Goal: Task Accomplishment & Management: Use online tool/utility

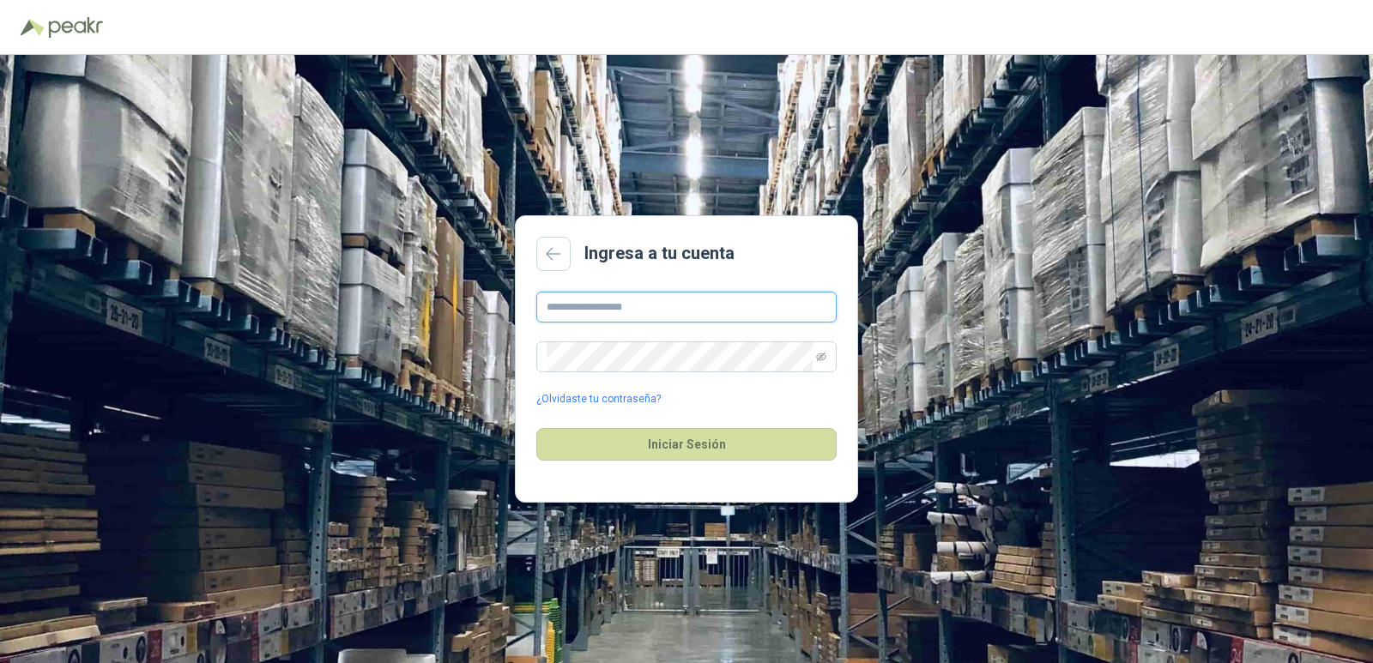
click at [625, 320] on input "text" at bounding box center [686, 307] width 300 height 31
type input "**********"
click at [705, 439] on button "Iniciar Sesión" at bounding box center [686, 444] width 300 height 33
click at [518, 363] on main "**********" at bounding box center [686, 358] width 343 height 287
click at [818, 352] on icon "eye-invisible" at bounding box center [821, 357] width 10 height 10
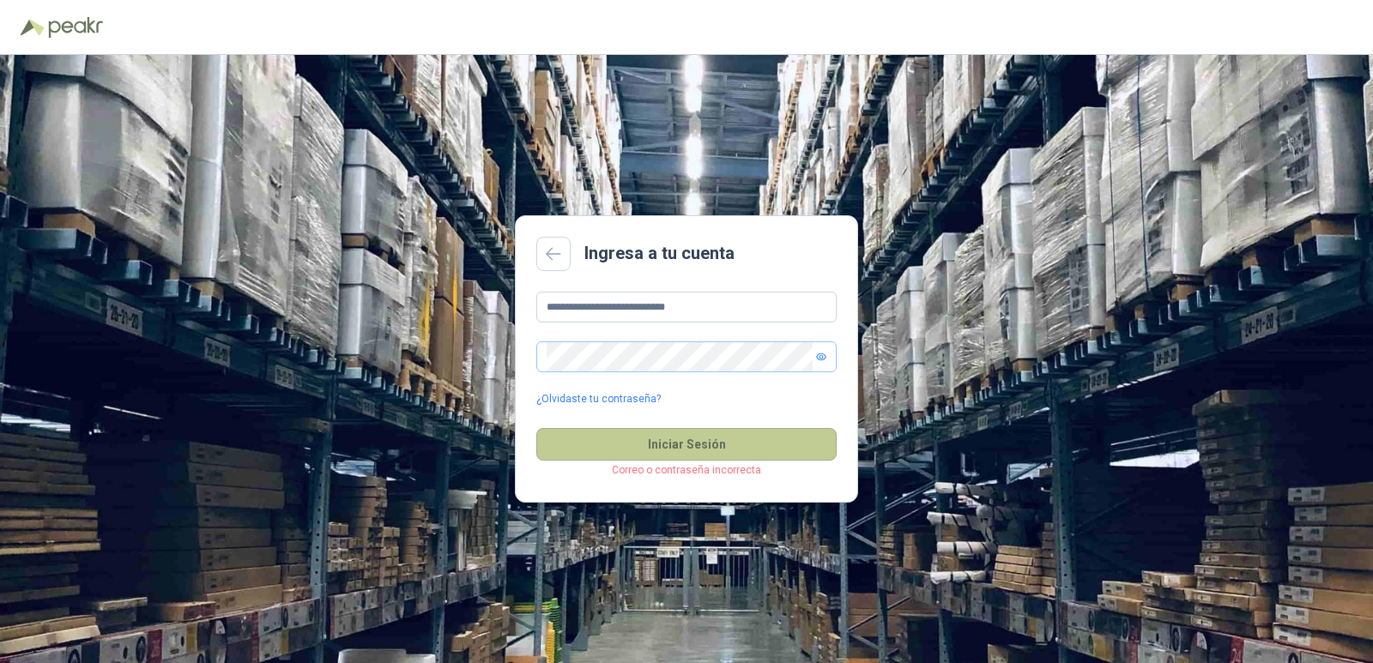
click at [742, 444] on button "Iniciar Sesión" at bounding box center [686, 444] width 300 height 33
click at [664, 449] on button "Iniciar Sesión" at bounding box center [686, 444] width 300 height 33
click at [641, 397] on link "¿Olvidaste tu contraseña?" at bounding box center [598, 399] width 124 height 16
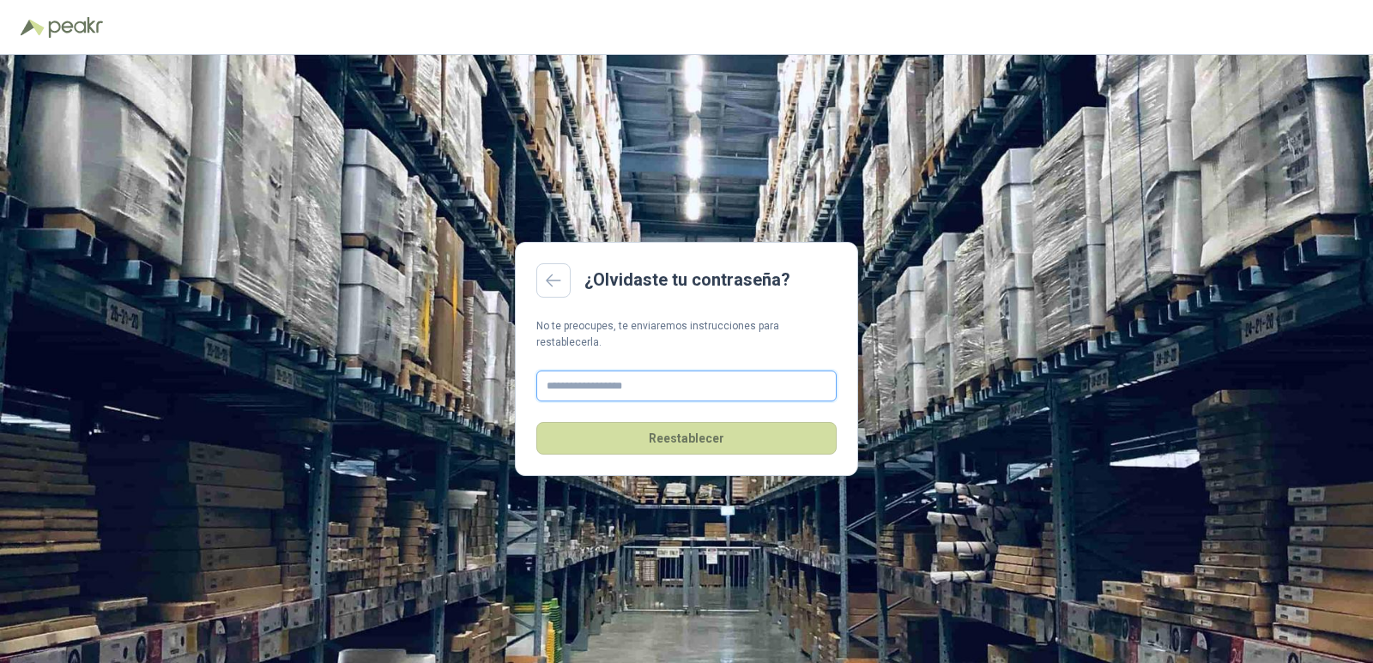
click at [675, 379] on input "text" at bounding box center [686, 386] width 300 height 31
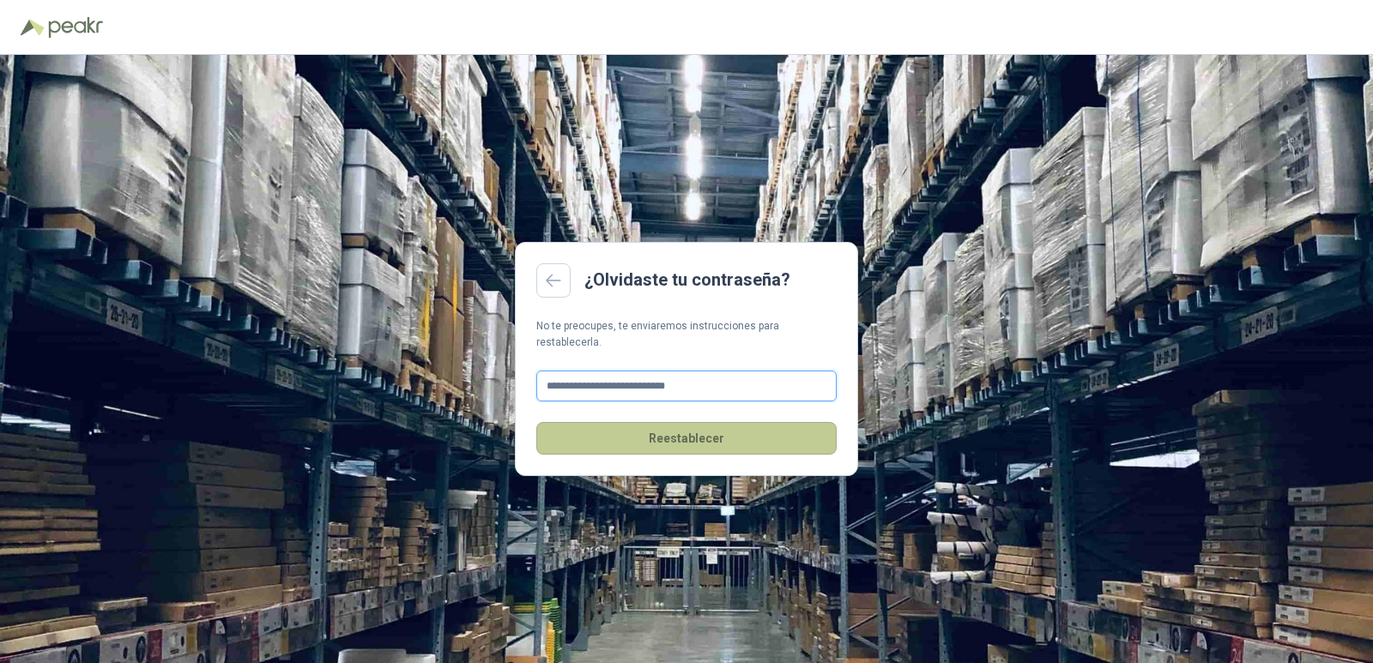
type input "**********"
click at [681, 424] on button "Reestablecer" at bounding box center [686, 438] width 300 height 33
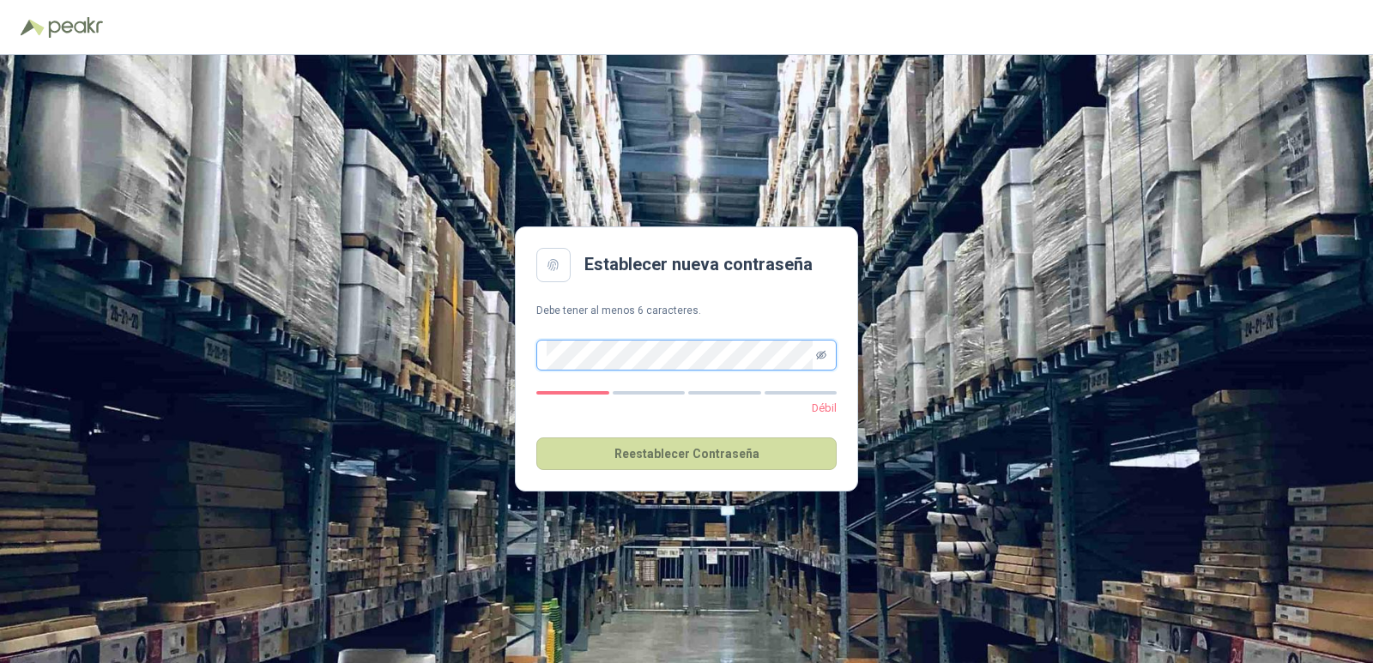
click at [818, 355] on icon "eye-invisible" at bounding box center [821, 355] width 10 height 10
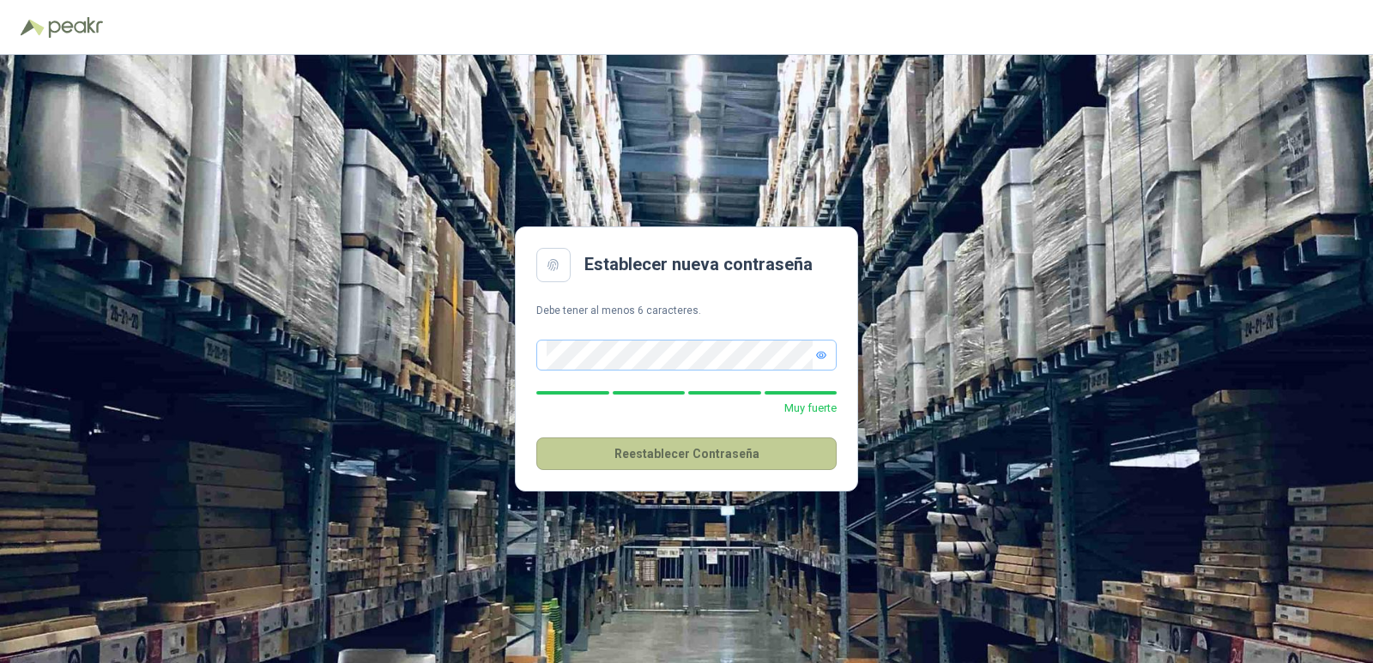
click at [703, 458] on button "Reestablecer Contraseña" at bounding box center [686, 454] width 300 height 33
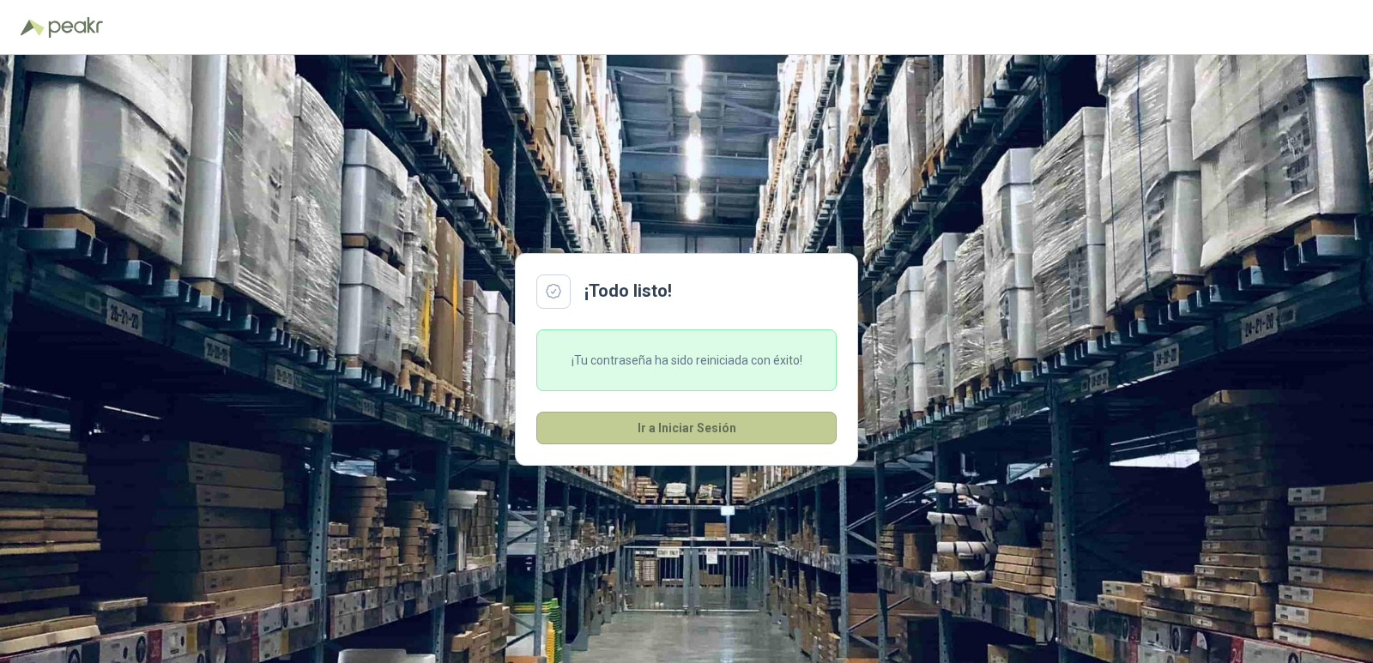
click at [707, 429] on button "Ir a Iniciar Sesión" at bounding box center [686, 428] width 300 height 33
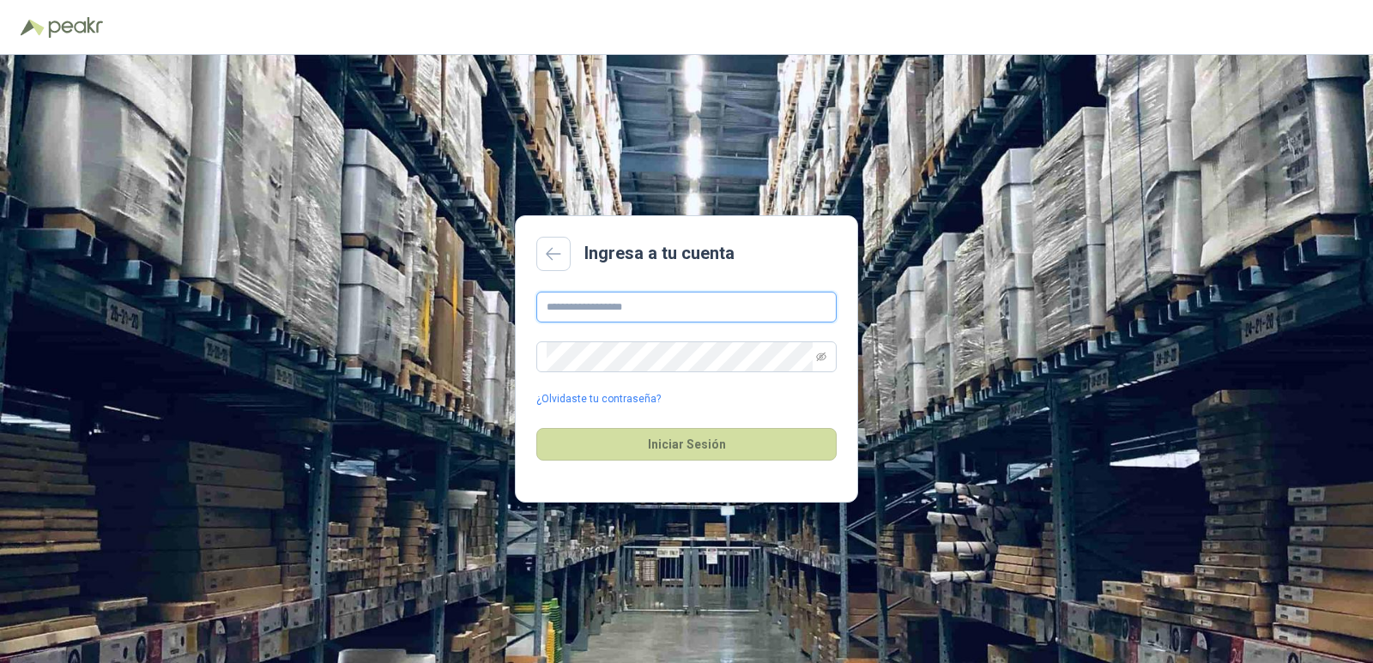
click at [651, 310] on input "text" at bounding box center [686, 307] width 300 height 31
type input "**********"
click at [825, 359] on icon "eye-invisible" at bounding box center [821, 357] width 10 height 10
click at [727, 446] on button "Iniciar Sesión" at bounding box center [686, 444] width 300 height 33
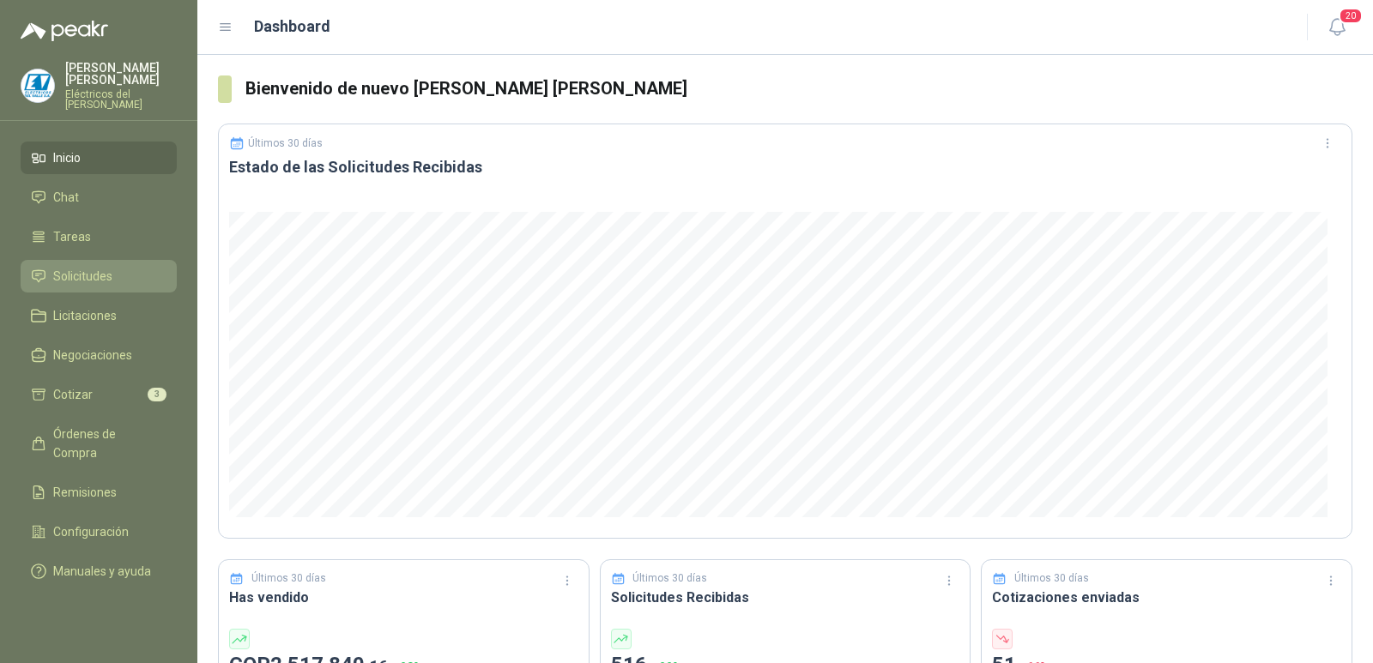
click at [104, 267] on span "Solicitudes" at bounding box center [82, 276] width 59 height 19
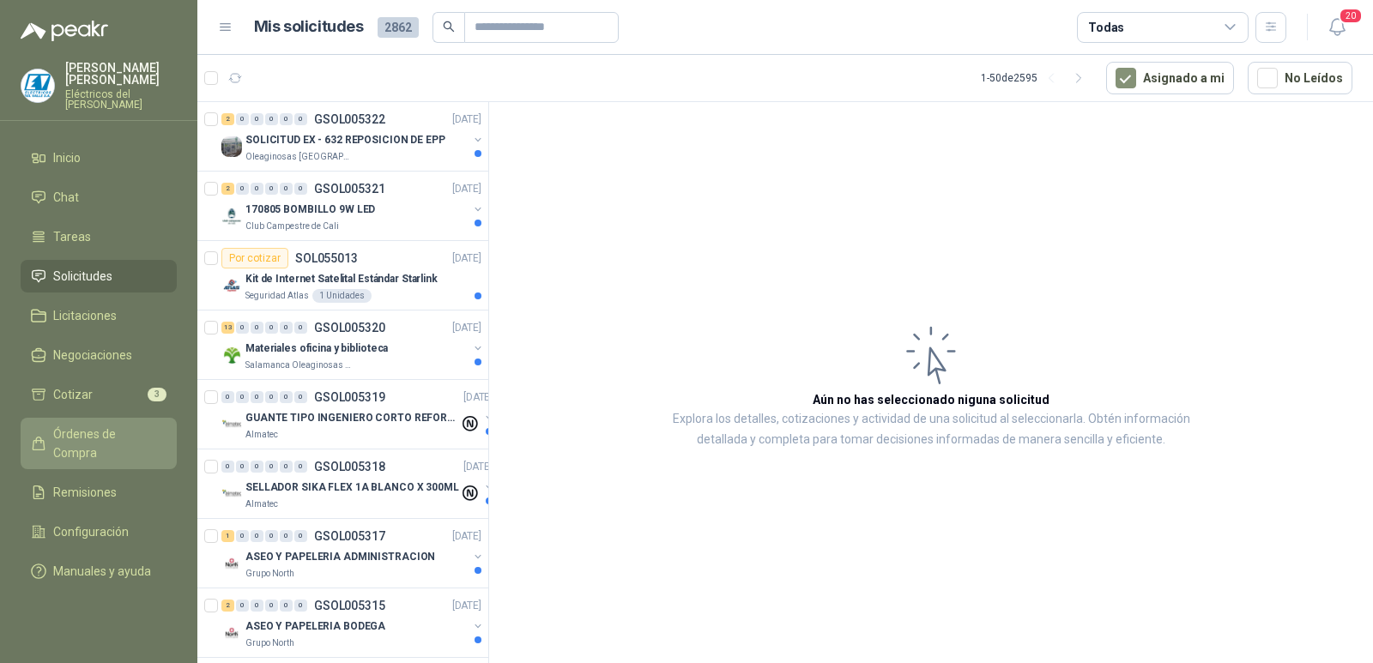
click at [100, 425] on span "Órdenes de Compra" at bounding box center [106, 444] width 107 height 38
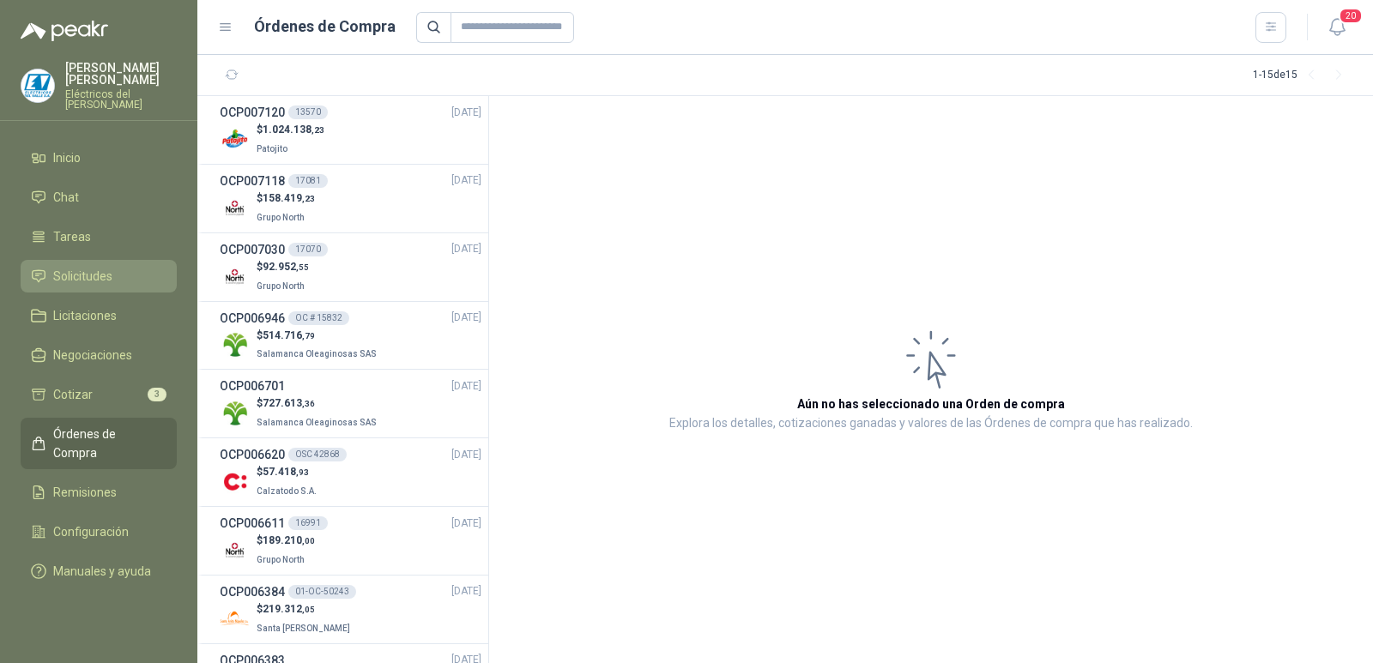
click at [92, 267] on span "Solicitudes" at bounding box center [82, 276] width 59 height 19
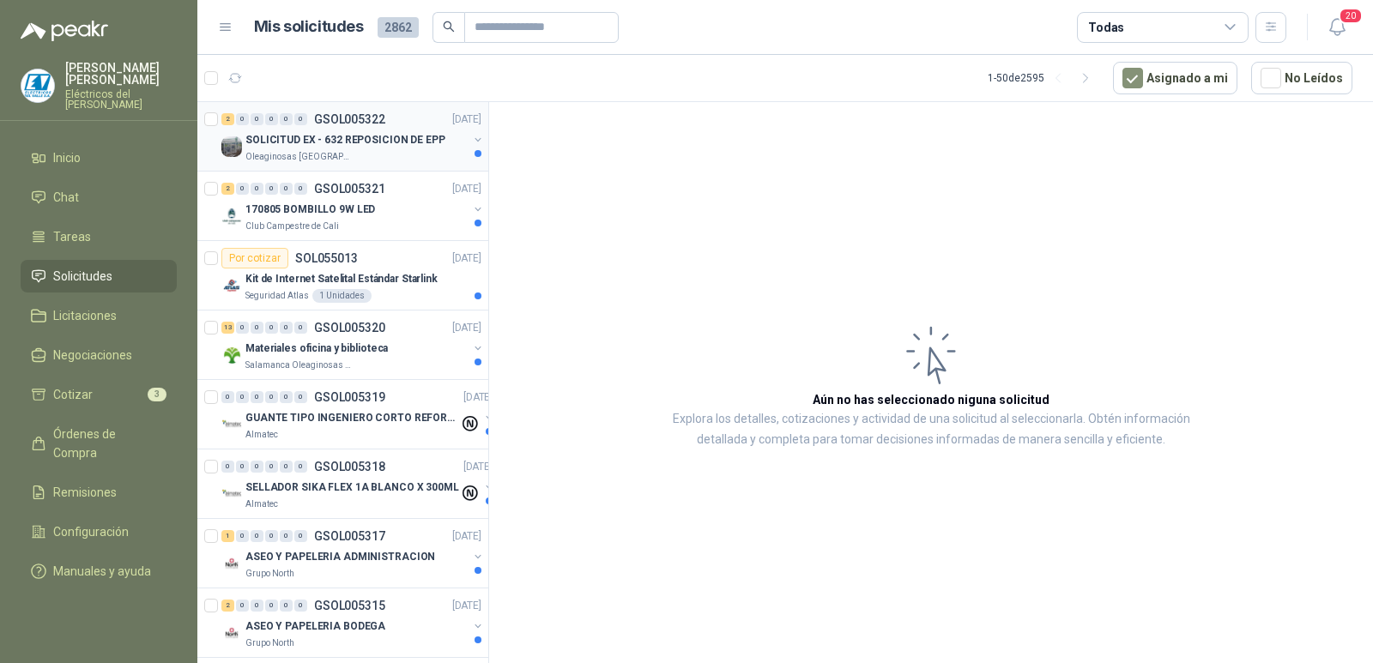
click at [401, 150] on div "Oleaginosas [GEOGRAPHIC_DATA][PERSON_NAME]" at bounding box center [356, 157] width 222 height 14
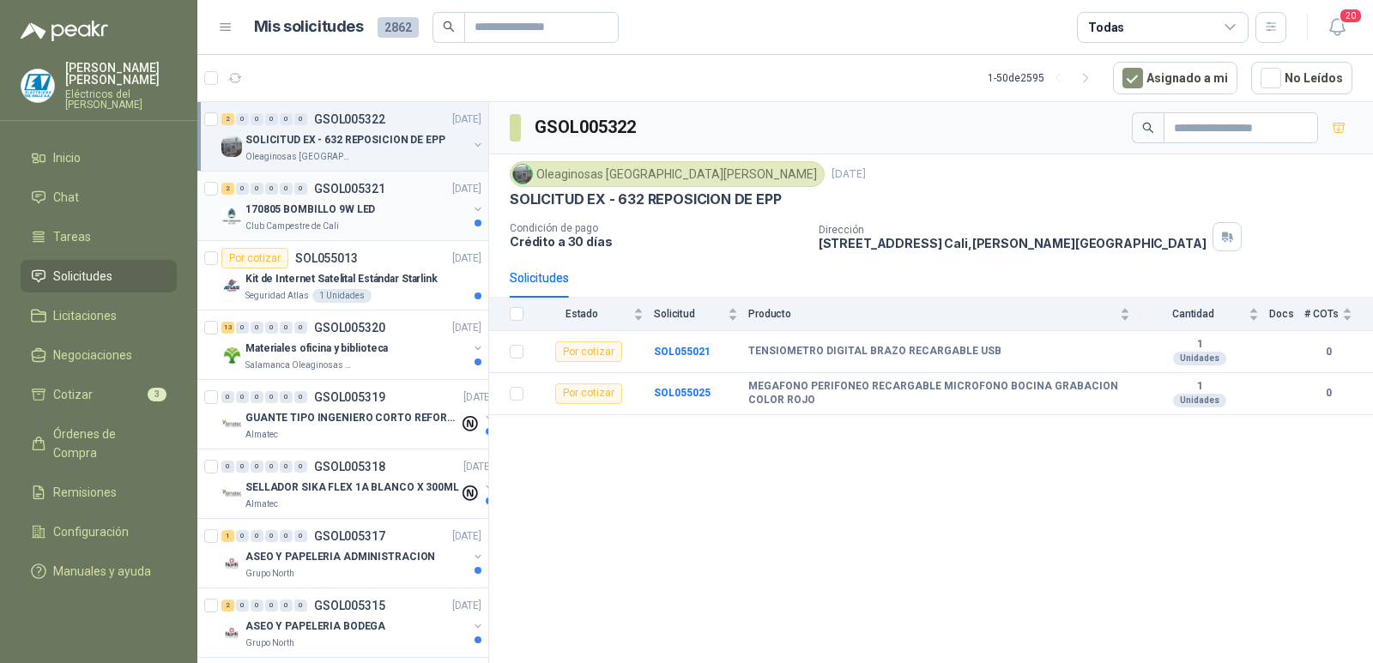
click at [341, 209] on p "170805 BOMBILLO 9W LED" at bounding box center [310, 210] width 130 height 16
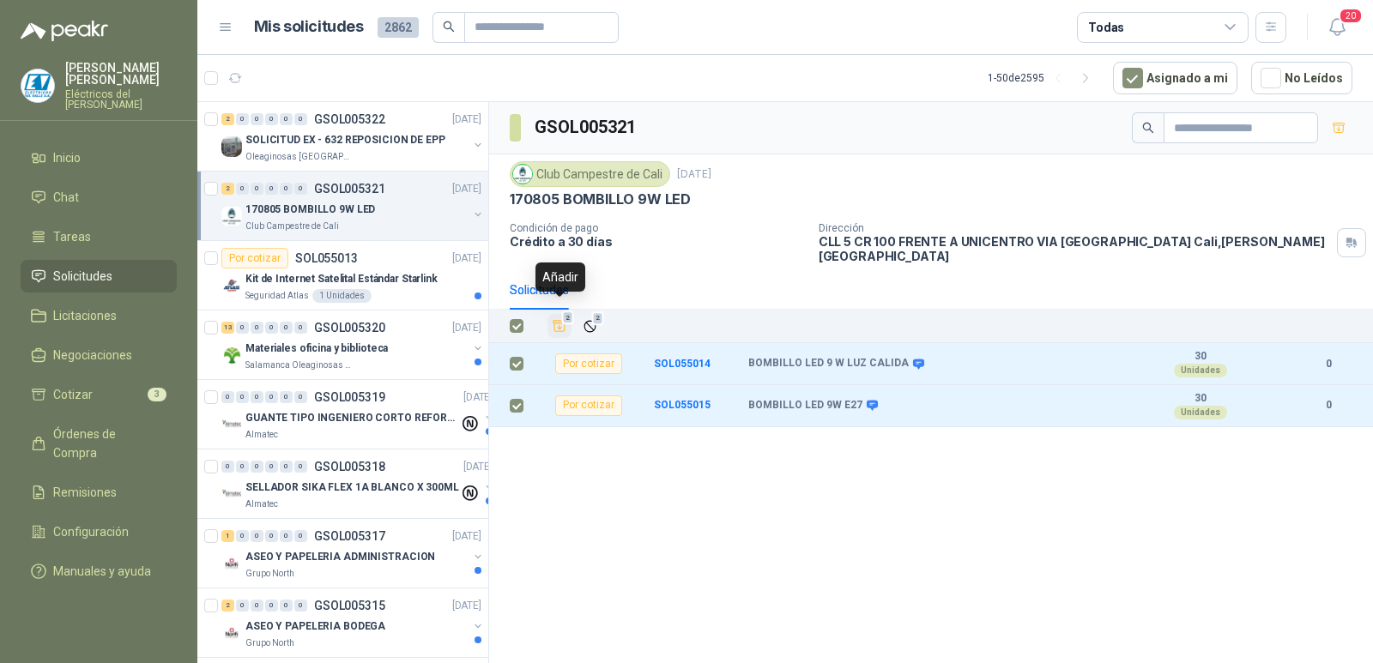
click at [558, 318] on icon "Añadir" at bounding box center [559, 325] width 15 height 15
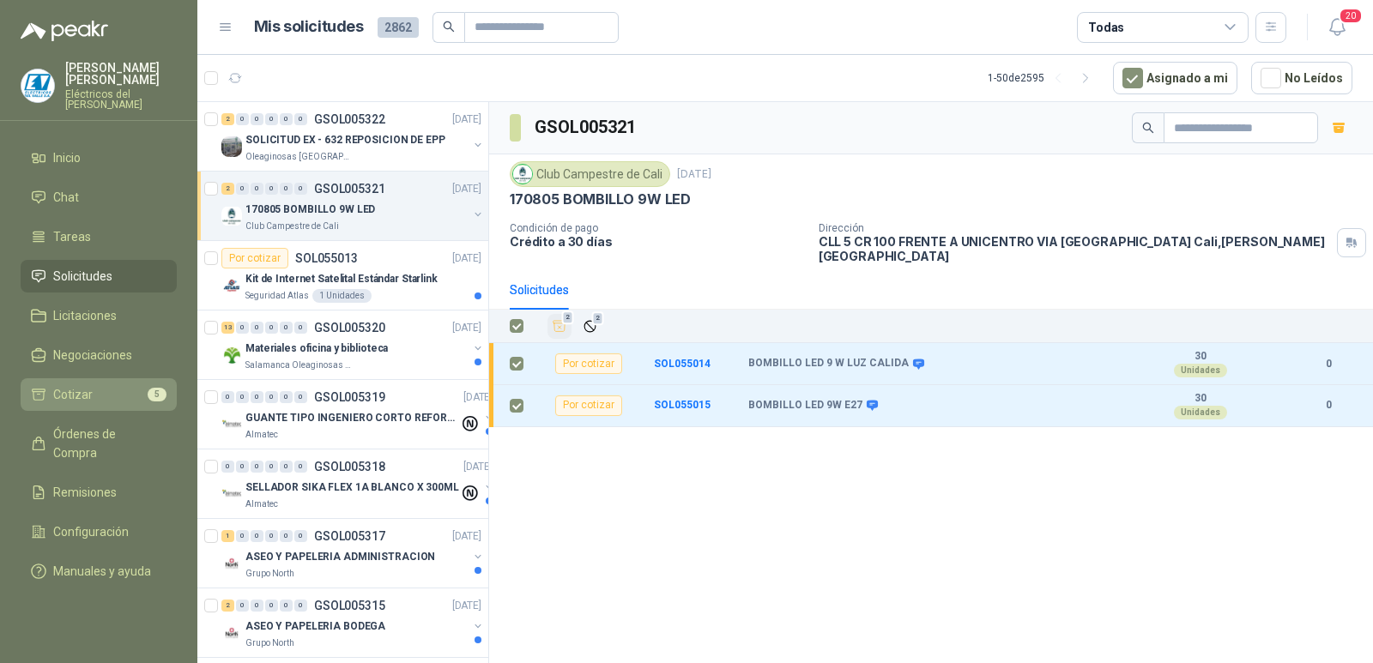
click at [96, 385] on li "Cotizar 5" at bounding box center [99, 394] width 136 height 19
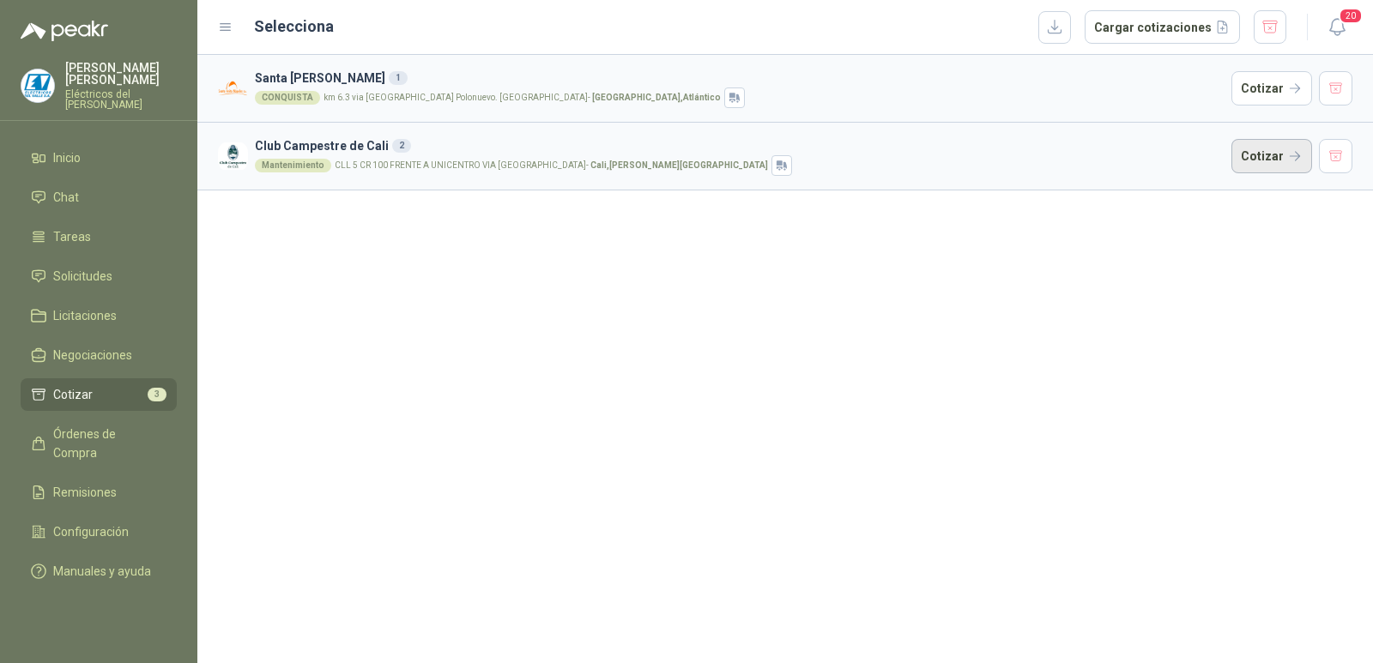
click at [1250, 157] on button "Cotizar" at bounding box center [1271, 156] width 81 height 34
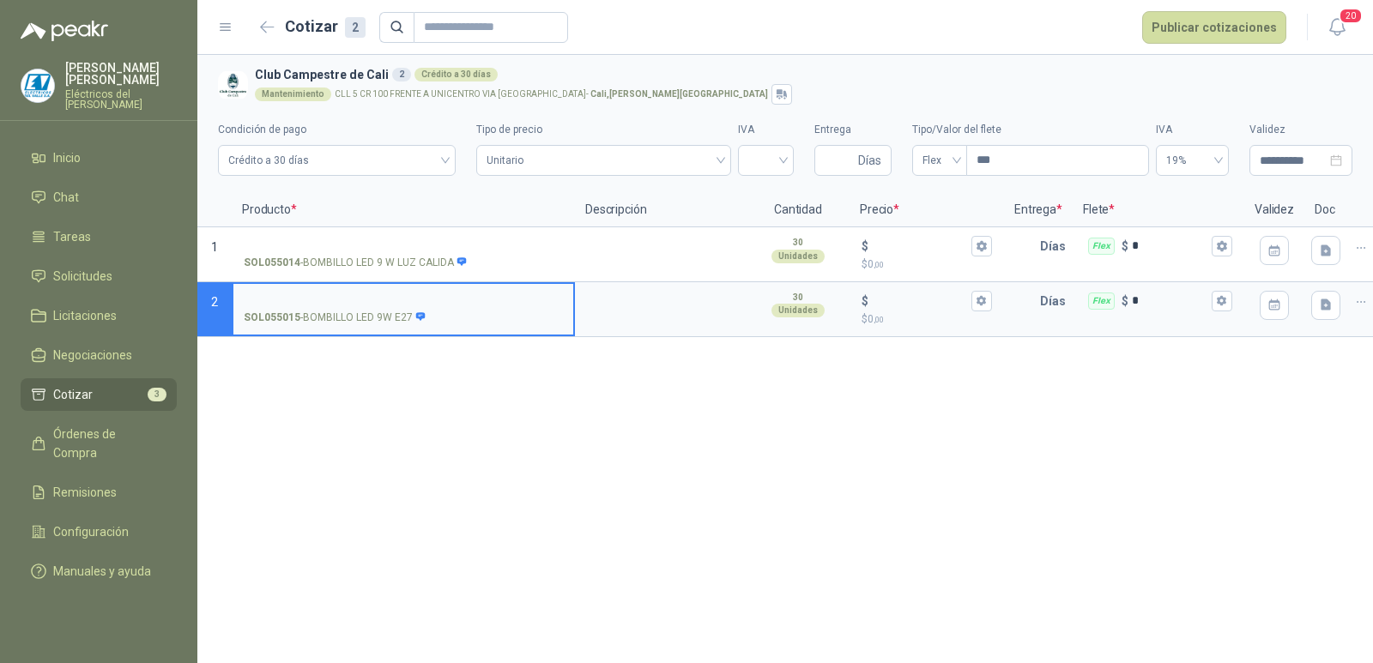
click at [126, 385] on li "Cotizar 3" at bounding box center [99, 394] width 136 height 19
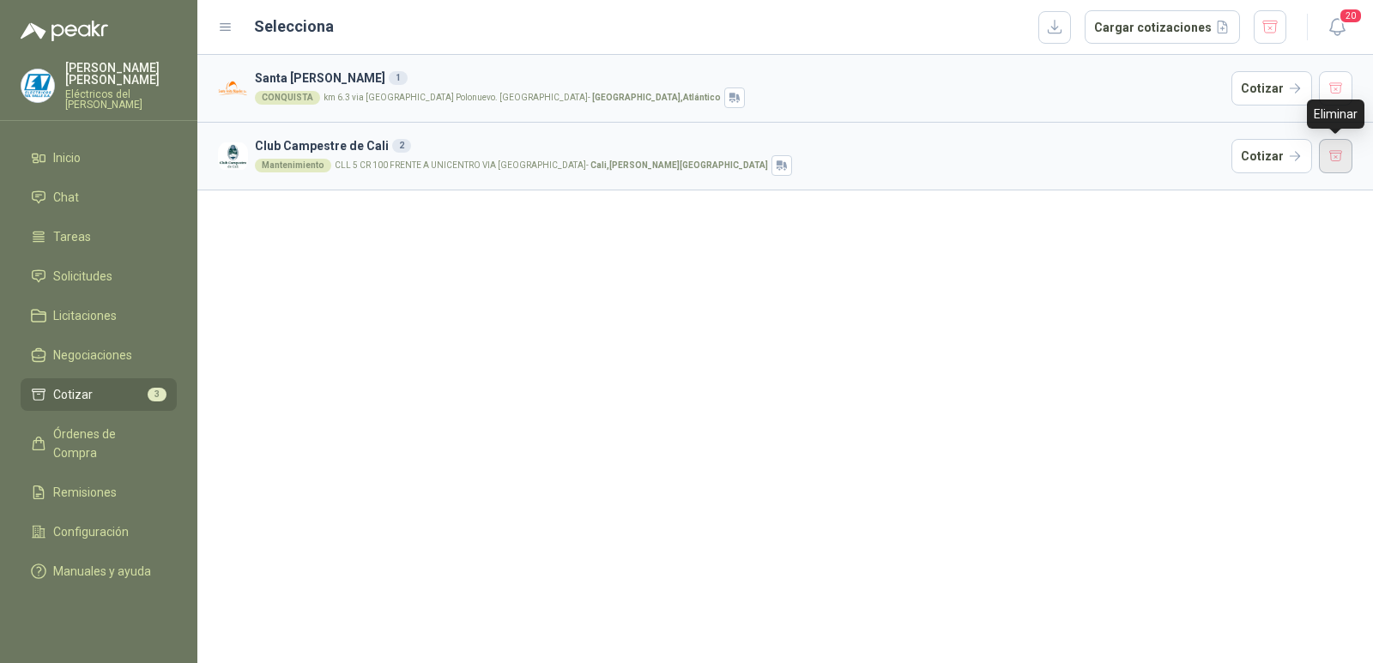
click at [1333, 152] on button "button" at bounding box center [1336, 156] width 34 height 34
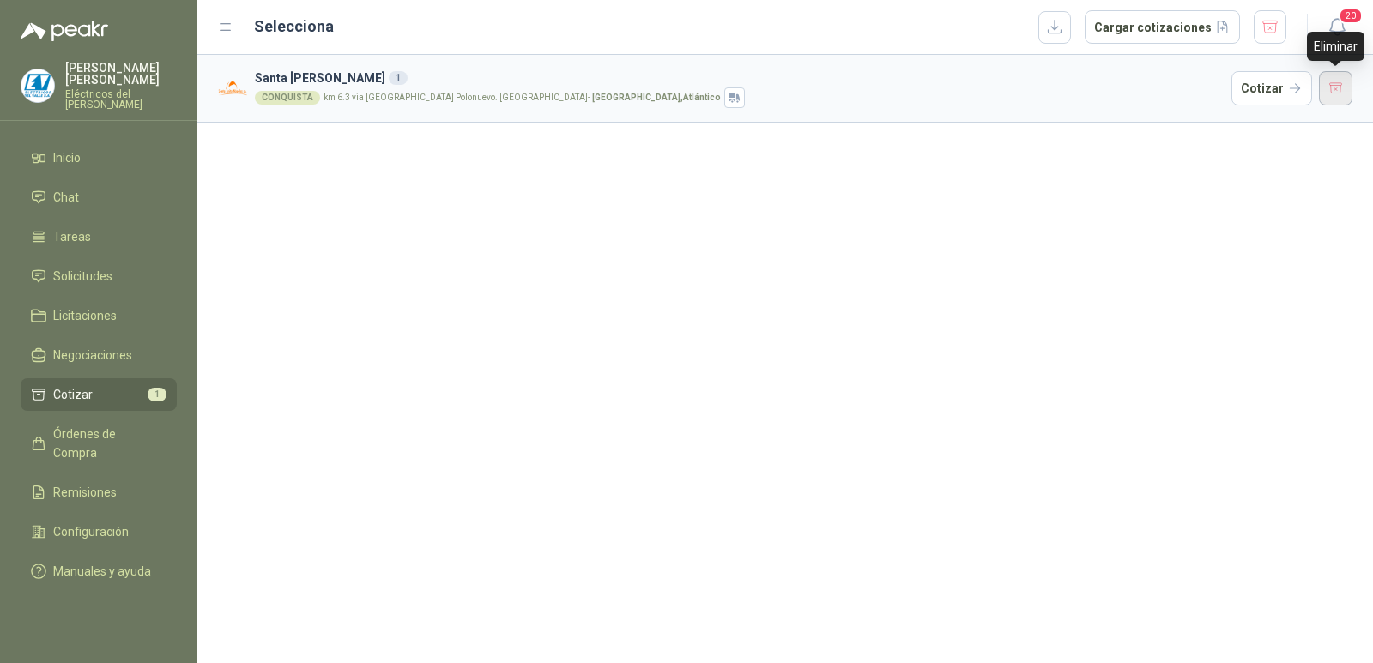
click at [1343, 84] on button "button" at bounding box center [1336, 88] width 34 height 34
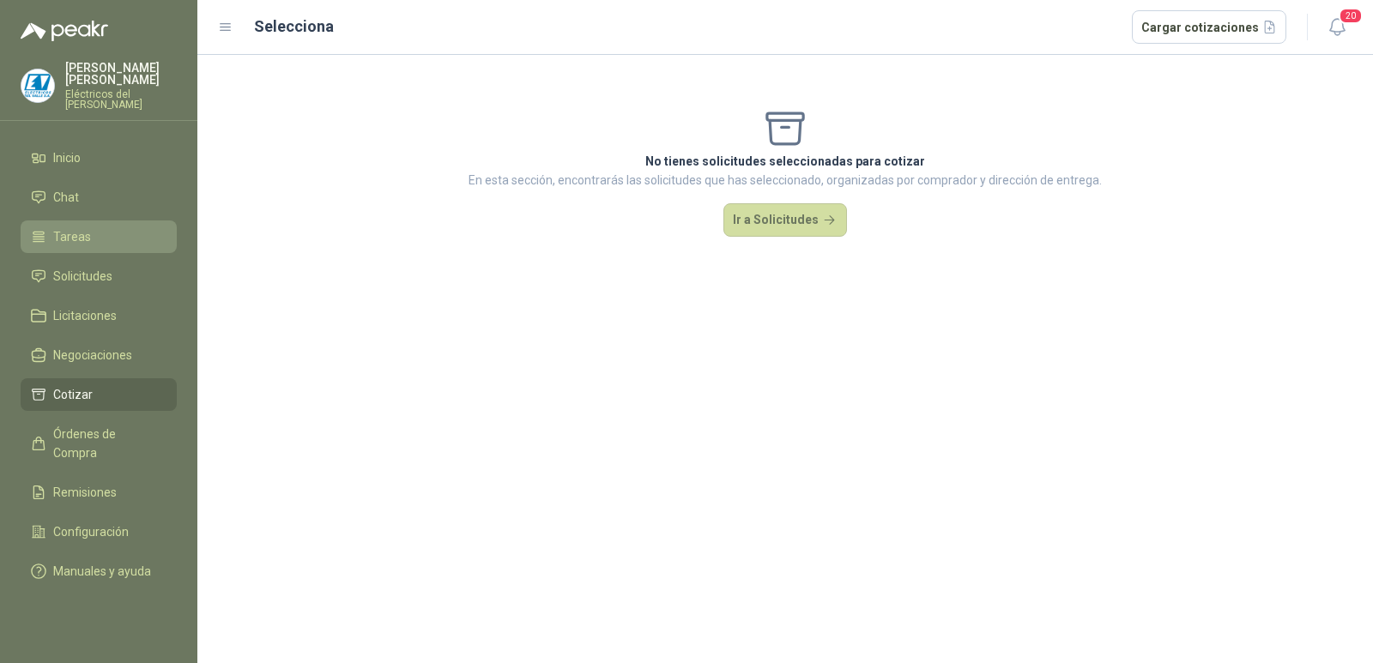
click at [68, 227] on span "Tareas" at bounding box center [72, 236] width 38 height 19
